Goal: Task Accomplishment & Management: Manage account settings

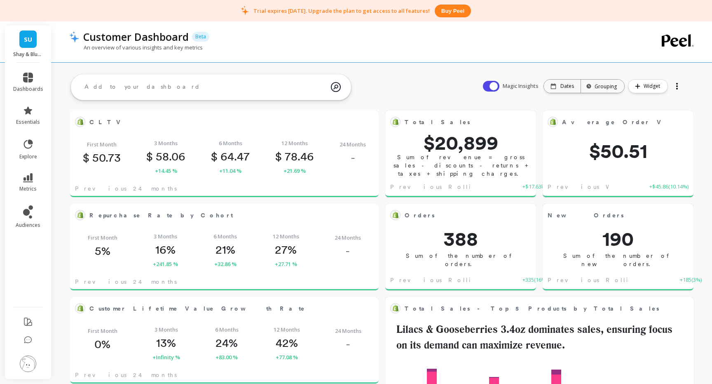
scroll to position [227, 291]
click at [26, 366] on img at bounding box center [28, 363] width 16 height 16
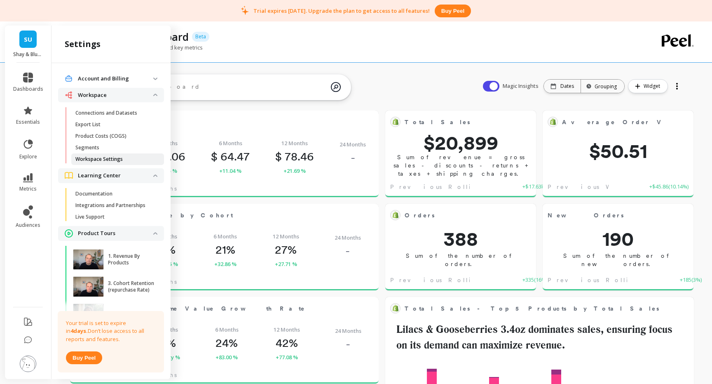
click at [108, 160] on p "Workspace Settings" at bounding box center [98, 159] width 47 height 7
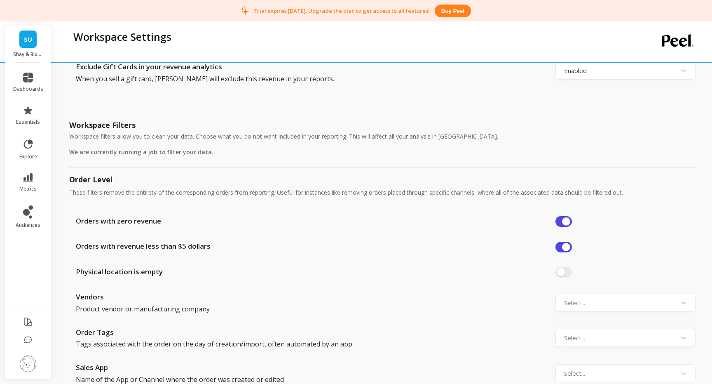
scroll to position [567, 0]
